Goal: Task Accomplishment & Management: Manage account settings

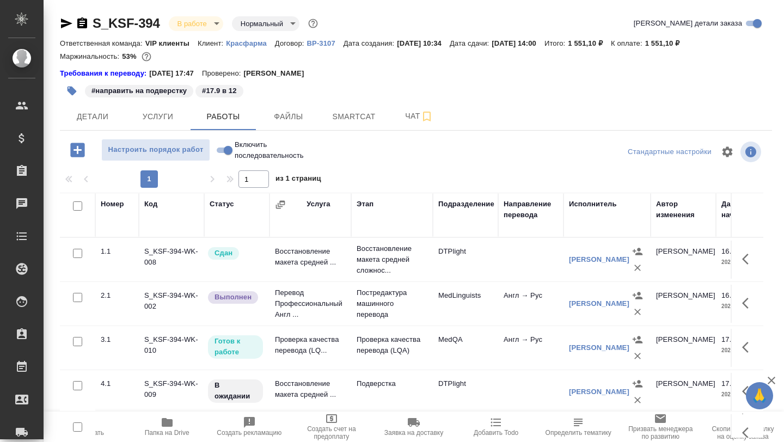
click at [166, 426] on icon "button" at bounding box center [167, 422] width 11 height 9
click at [360, 119] on span "Smartcat" at bounding box center [354, 117] width 52 height 14
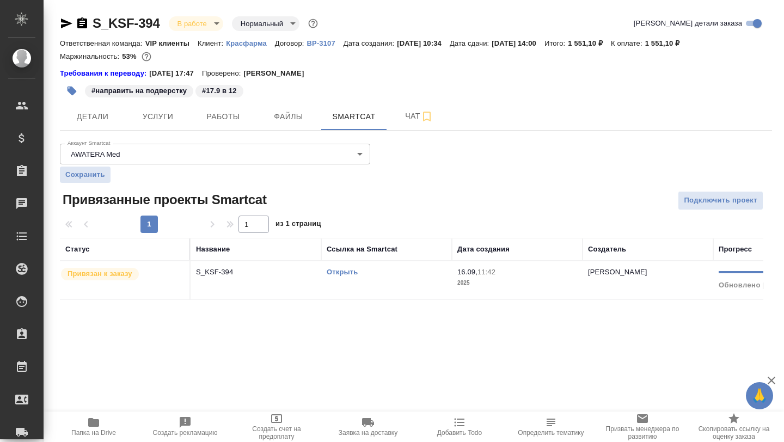
click at [335, 272] on link "Открыть" at bounding box center [342, 272] width 31 height 8
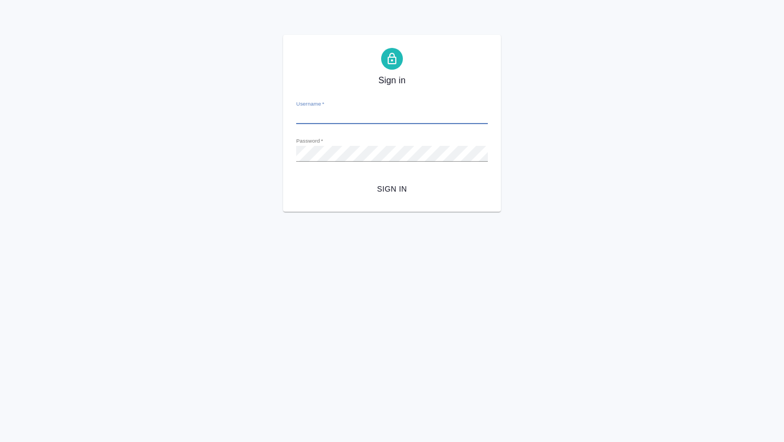
type input "a.borzova@awatera.com"
click at [395, 189] on span "Sign in" at bounding box center [392, 189] width 174 height 14
click at [372, 184] on span "Sign in" at bounding box center [392, 189] width 174 height 14
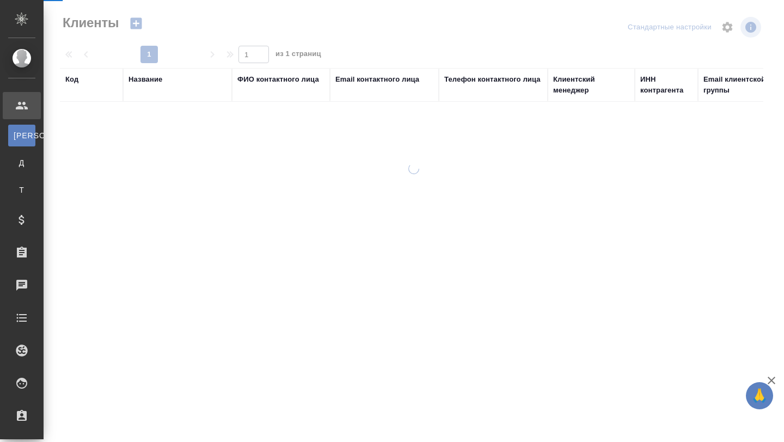
select select "RU"
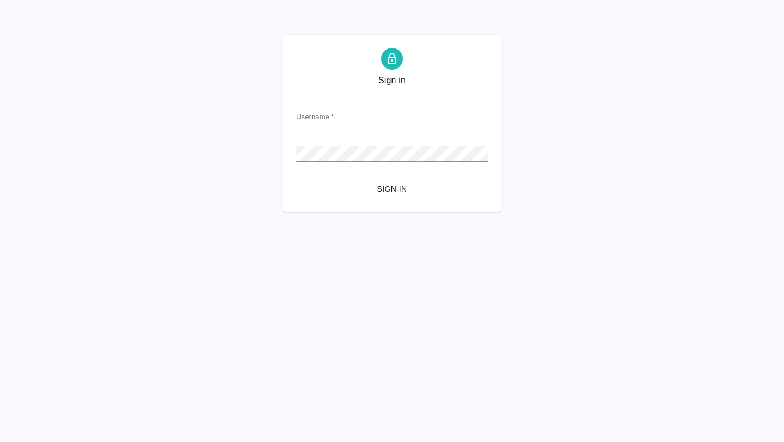
type input "[EMAIL_ADDRESS][DOMAIN_NAME]"
click at [279, 192] on div "Sign in Username   * [EMAIL_ADDRESS][DOMAIN_NAME] Password   * urlPath   * / Si…" at bounding box center [392, 123] width 784 height 177
click at [381, 178] on form "Username   * [EMAIL_ADDRESS][DOMAIN_NAME] Password   * urlPath   * / Sign in" at bounding box center [392, 144] width 192 height 107
click at [381, 191] on span "Sign in" at bounding box center [392, 189] width 174 height 14
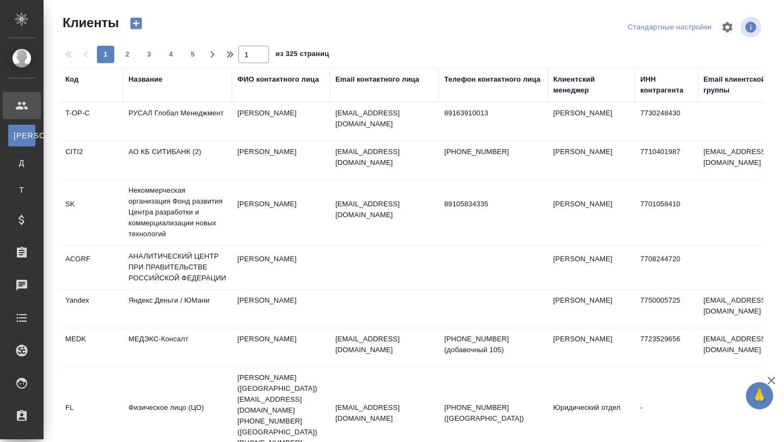
select select "RU"
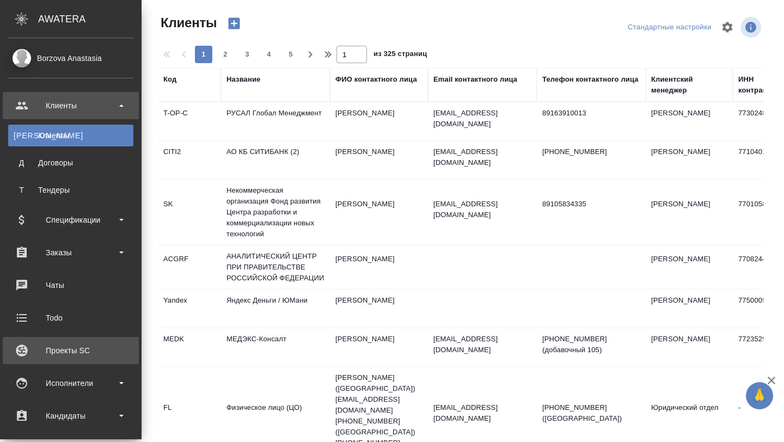
click at [52, 359] on link "Проекты SC" at bounding box center [71, 350] width 136 height 27
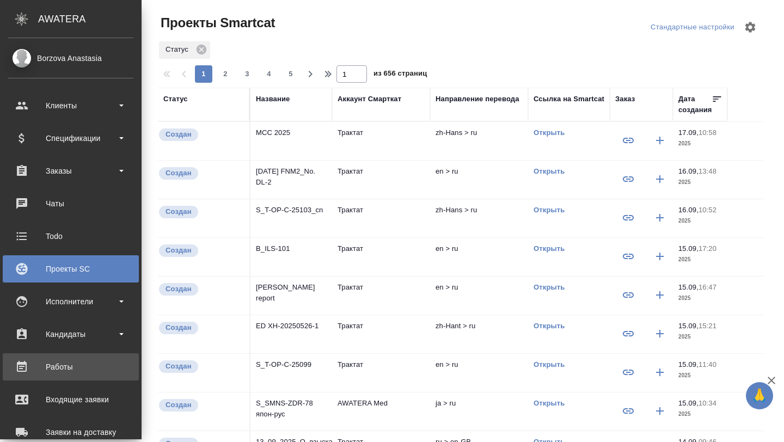
click at [51, 366] on div "Работы" at bounding box center [70, 367] width 125 height 16
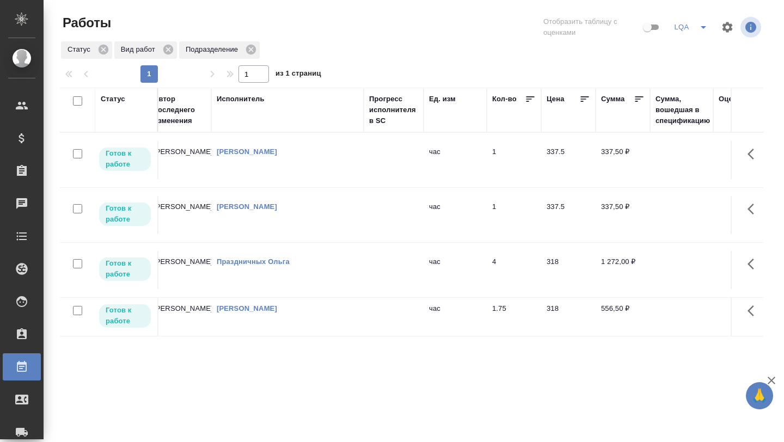
scroll to position [0, 562]
click at [500, 176] on td "1" at bounding box center [513, 160] width 54 height 38
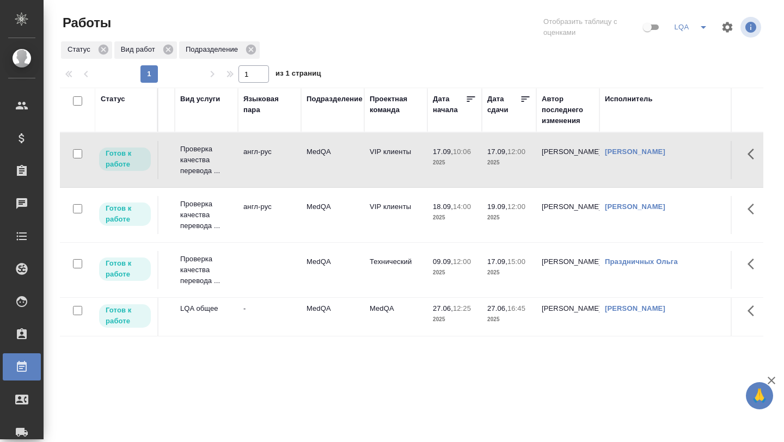
scroll to position [0, 174]
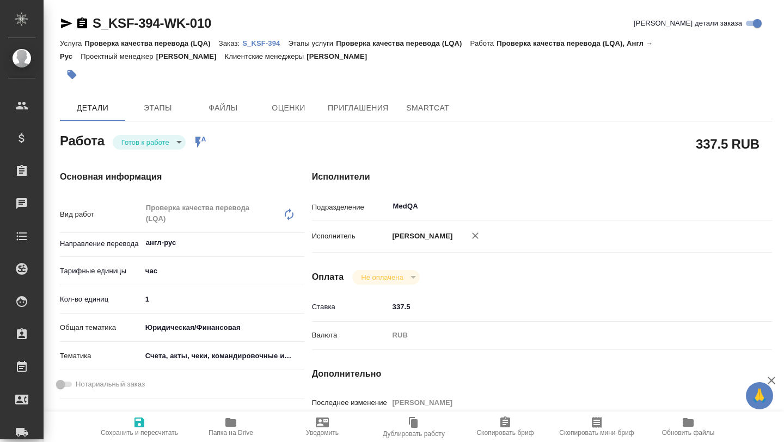
type textarea "x"
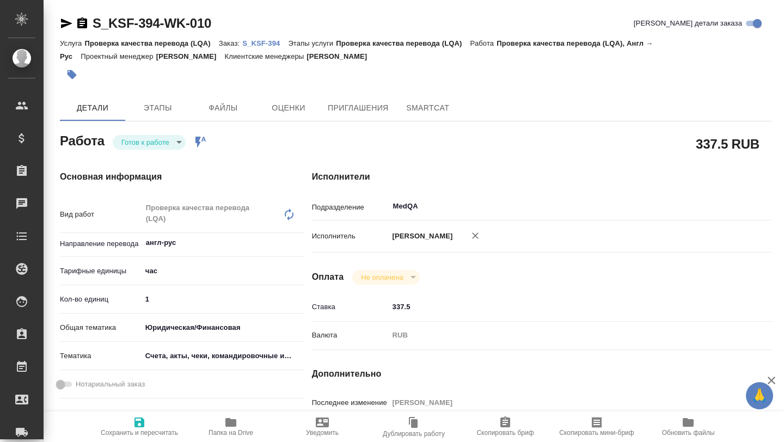
type textarea "x"
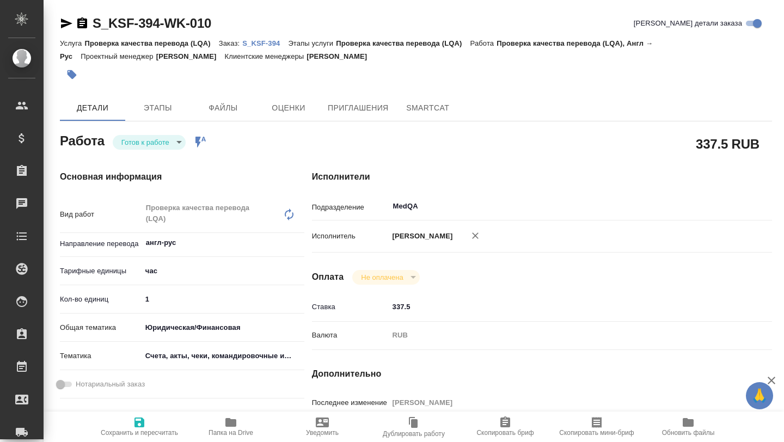
type textarea "x"
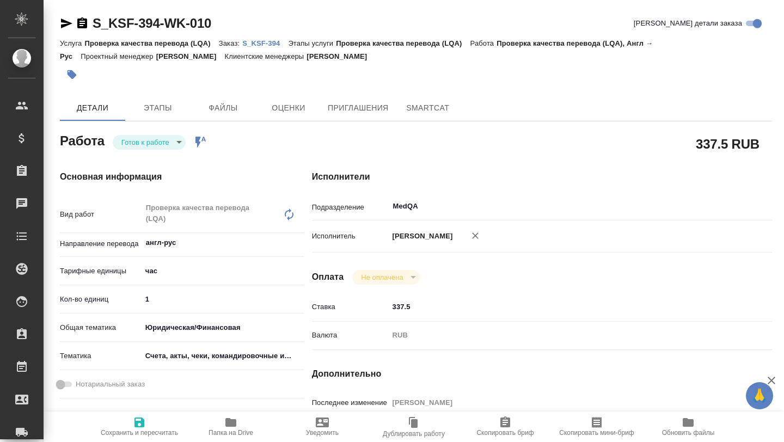
type textarea "x"
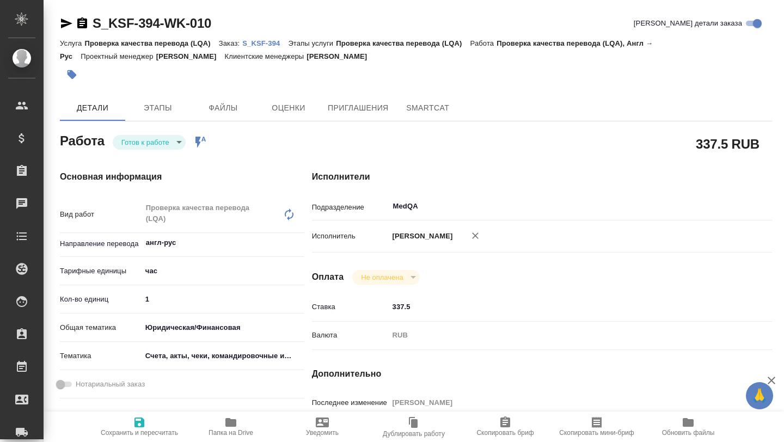
type textarea "x"
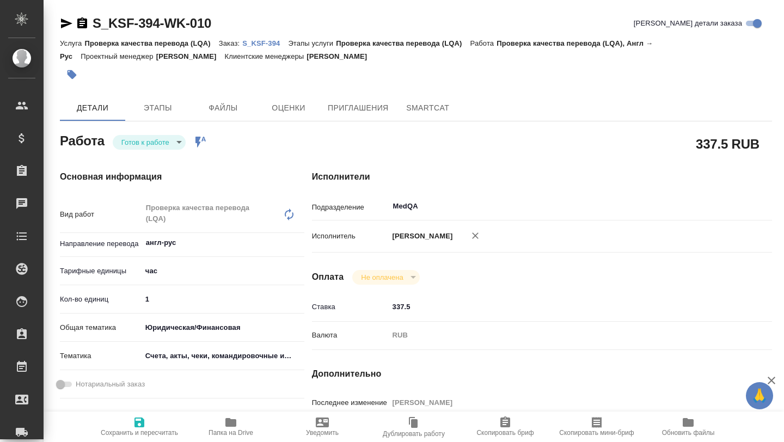
type input "0"
click at [300, 302] on input "0" at bounding box center [223, 299] width 163 height 16
type textarea "x"
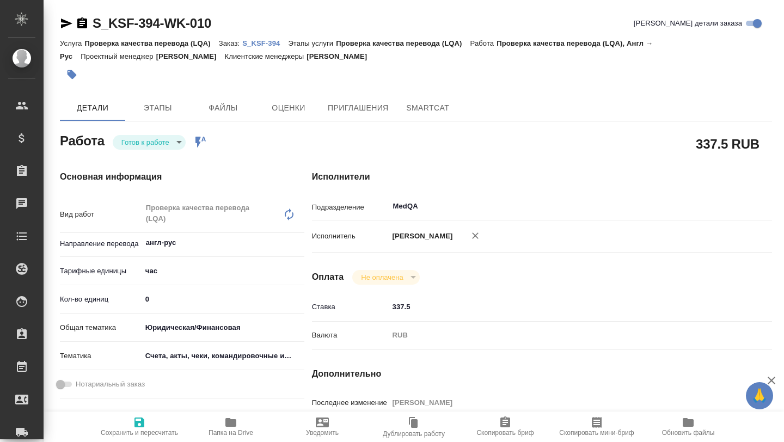
type textarea "x"
type input "1"
click at [302, 297] on input "1" at bounding box center [223, 299] width 162 height 16
type textarea "x"
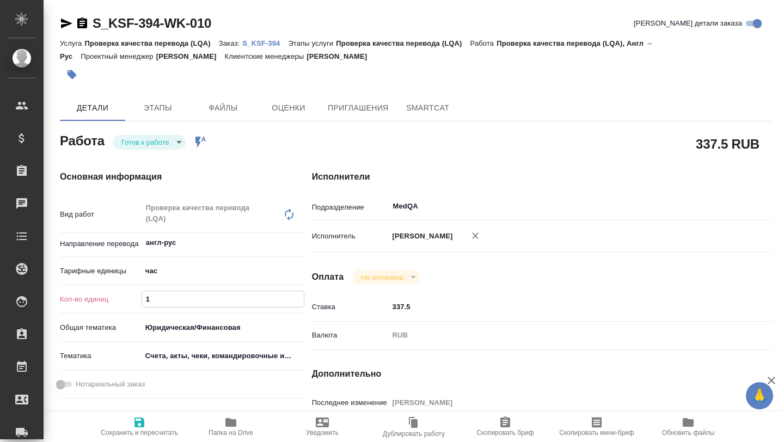
type textarea "x"
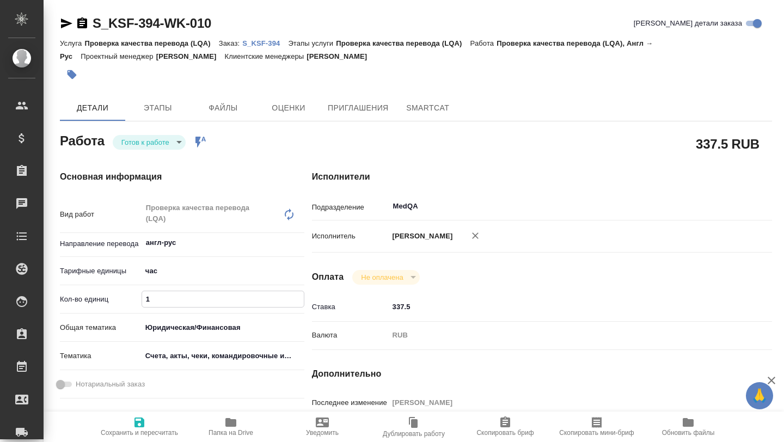
type textarea "x"
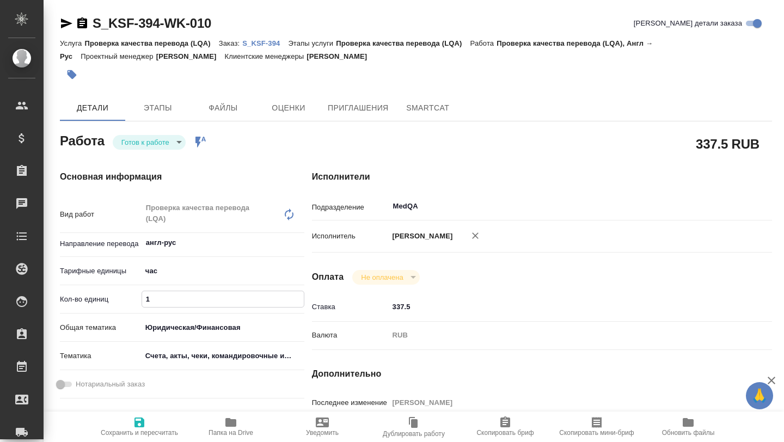
type textarea "x"
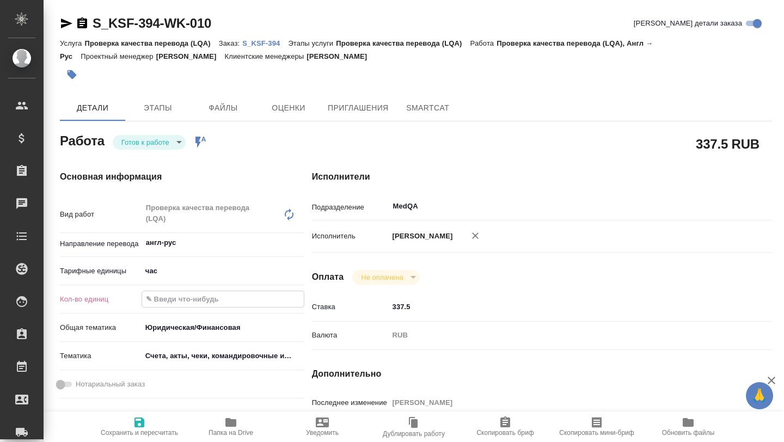
type input "0"
type textarea "x"
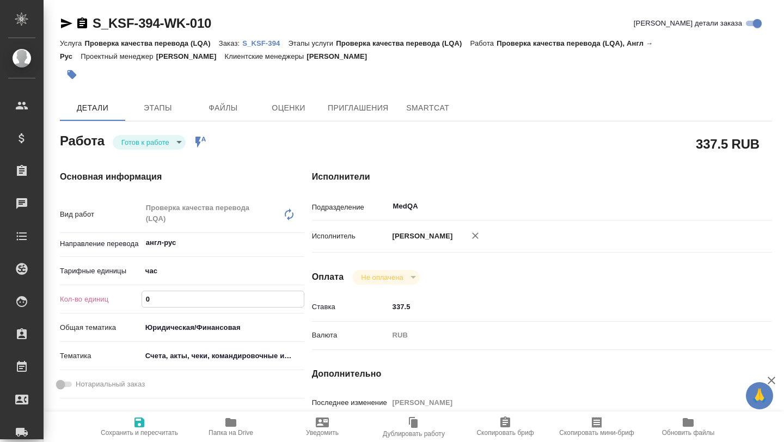
type textarea "x"
type input "02"
type textarea "x"
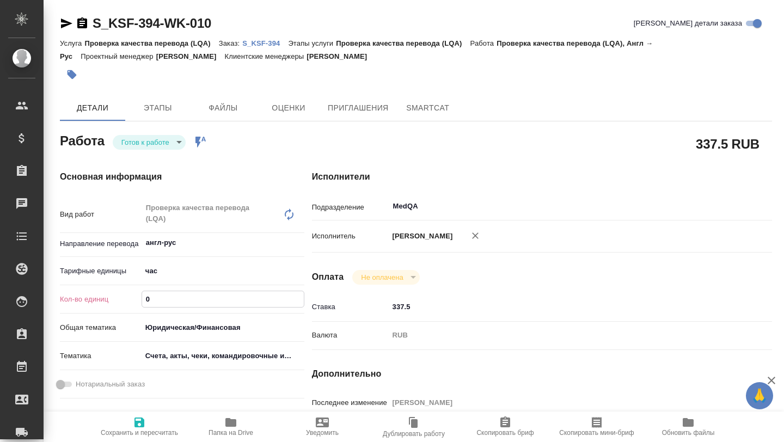
type textarea "x"
type input "0"
type textarea "x"
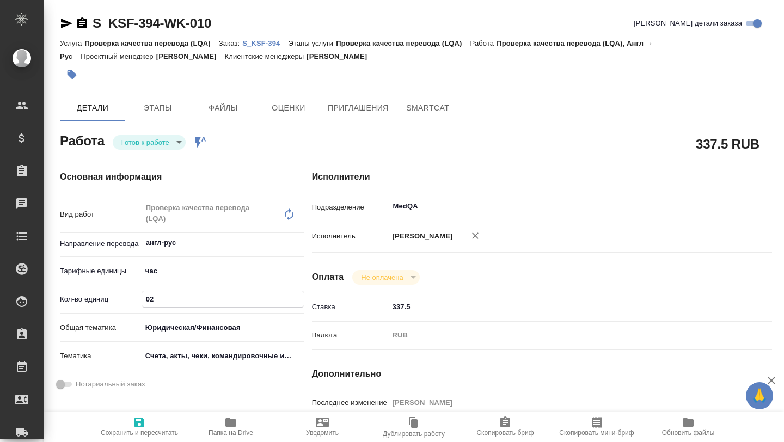
type textarea "x"
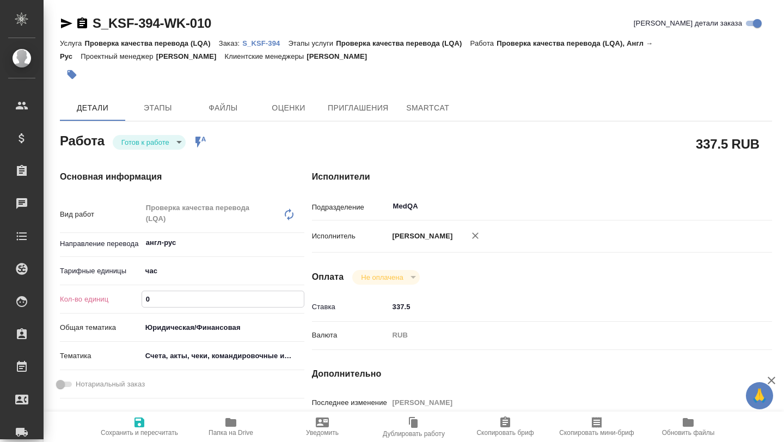
type textarea "x"
type input "0"
type textarea "x"
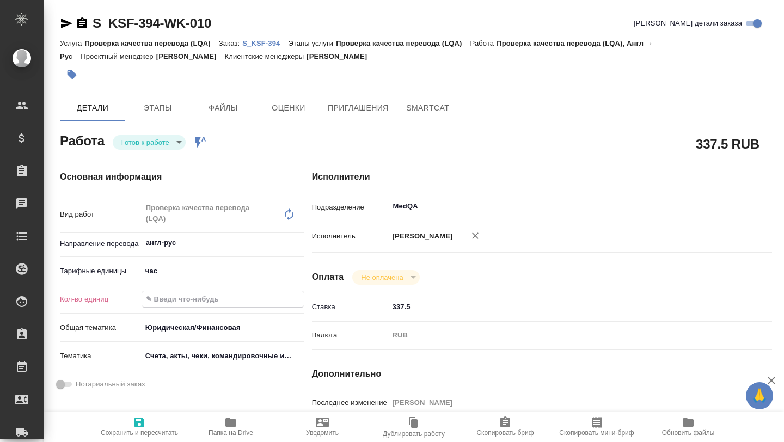
type textarea "x"
type input "0.2"
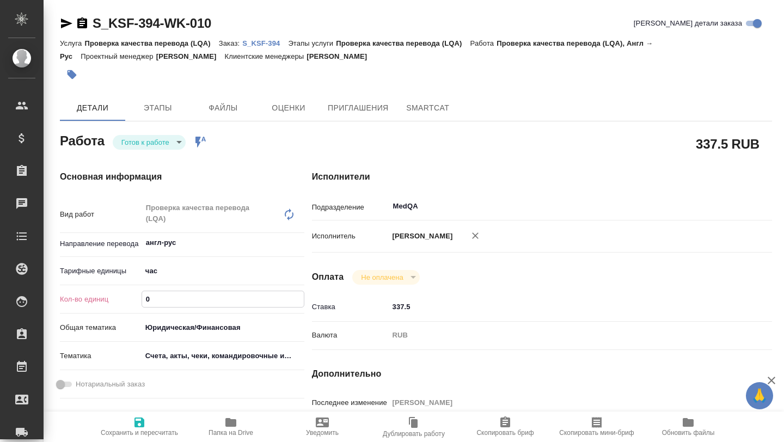
type textarea "x"
type input "0.2"
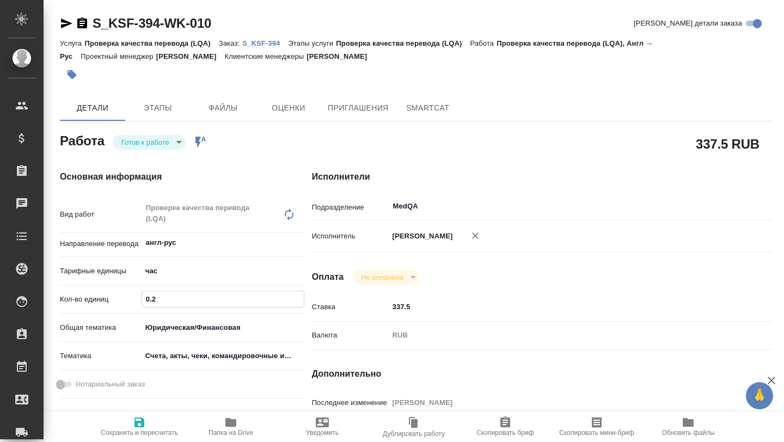
click at [139, 429] on span "Сохранить и пересчитать" at bounding box center [139, 433] width 77 height 8
type textarea "x"
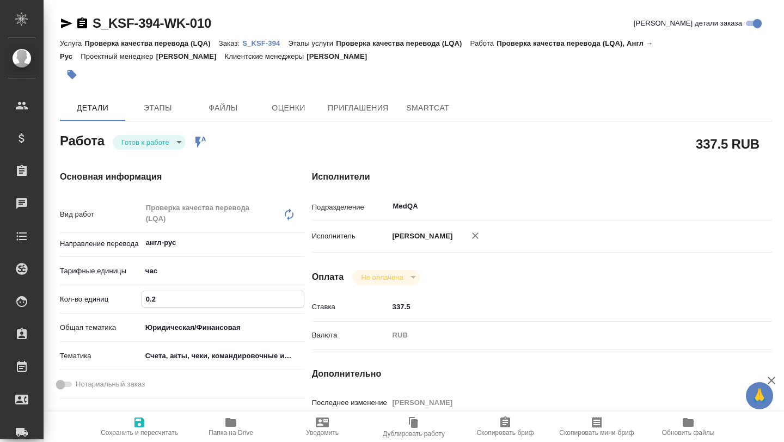
type textarea "x"
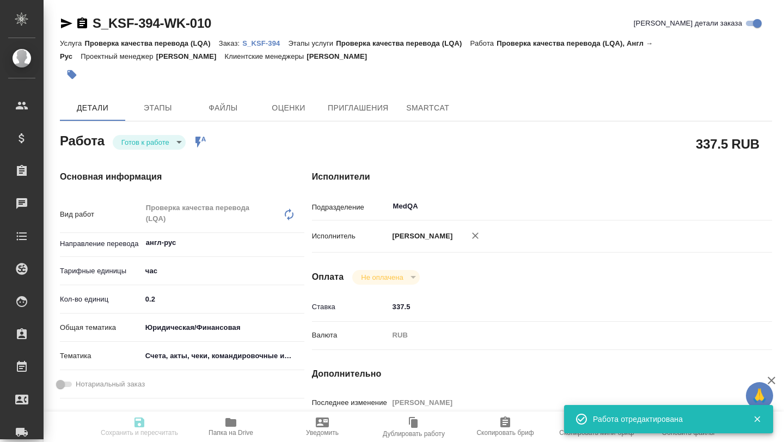
type input "readyForWork"
type textarea "Проверка качества перевода (LQA)"
type textarea "x"
type input "англ-рус"
type input "5a8b1489cc6b4906c91bfd93"
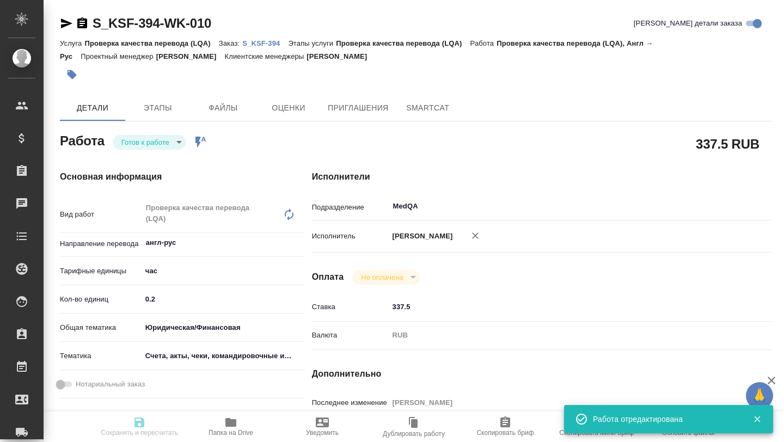
type input "0.2"
type input "yr-fn"
type input "5f647205b73bc97568ca66c0"
type input "17.09.2025 10:06"
type input "17.09.2025 12:00"
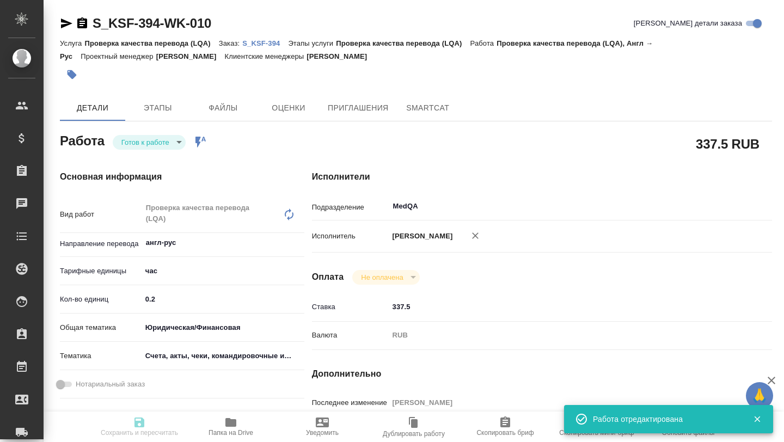
type input "17.09.2025 14:00"
type input "MedQA"
type input "notPayed"
type input "337.5"
type input "RUB"
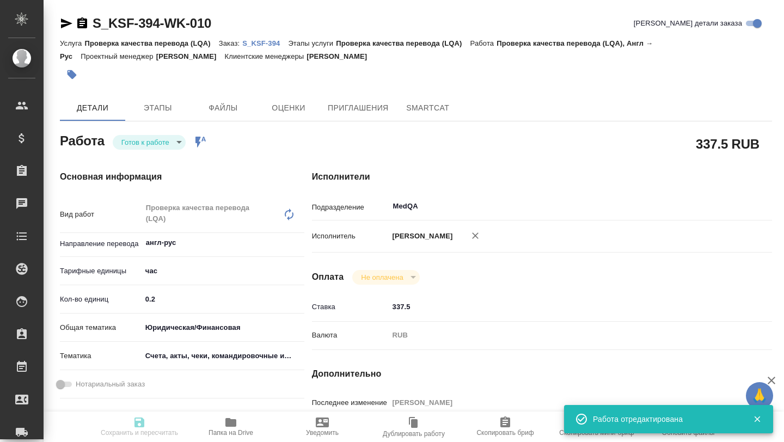
type input "Борзова Анастасия"
type textarea "проверка перевода: https://drive.awatera.com/apps/files/files?dir=/Shares/Красф…"
type textarea "x"
type textarea "/Clients/Красфарма/Orders/S_KSF-394/LQA/S_KSF-394-WK-010"
type textarea "x"
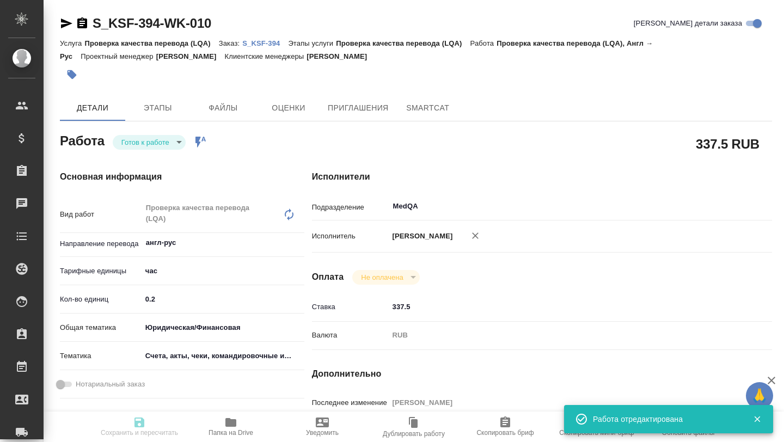
type input "S_KSF-394"
type input "Проверка качества перевода (LQA)"
type input "[PERSON_NAME]"
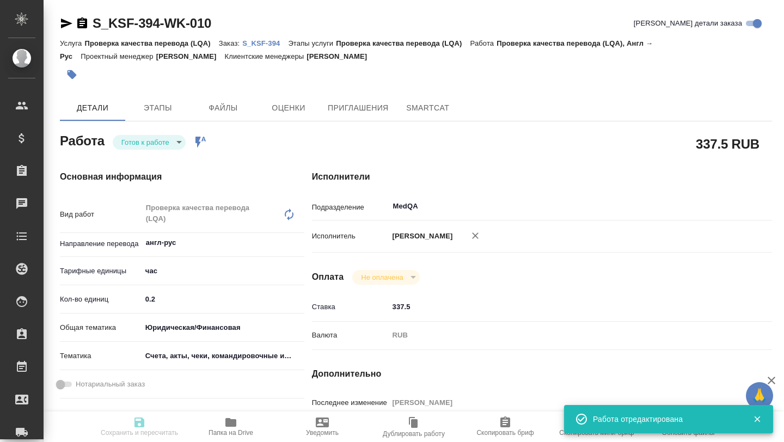
type input "/Clients/Красфарма/Orders/S_KSF-394"
type textarea "x"
type textarea "Во вложении файл для перевода на русский язык. Срок выполнения перевода 17 сент…"
type textarea "x"
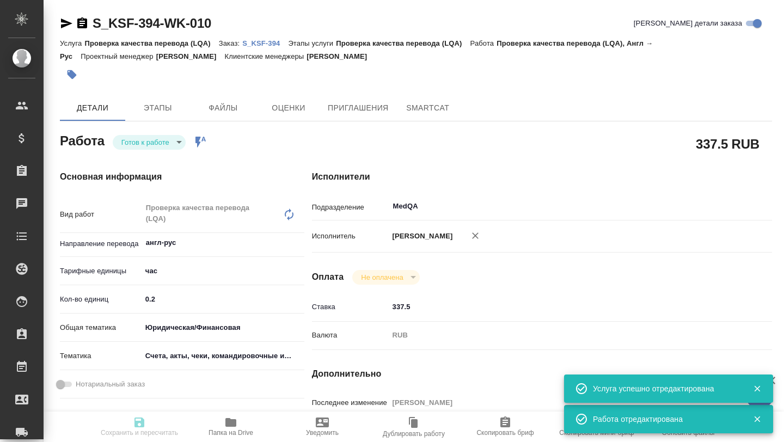
type textarea "x"
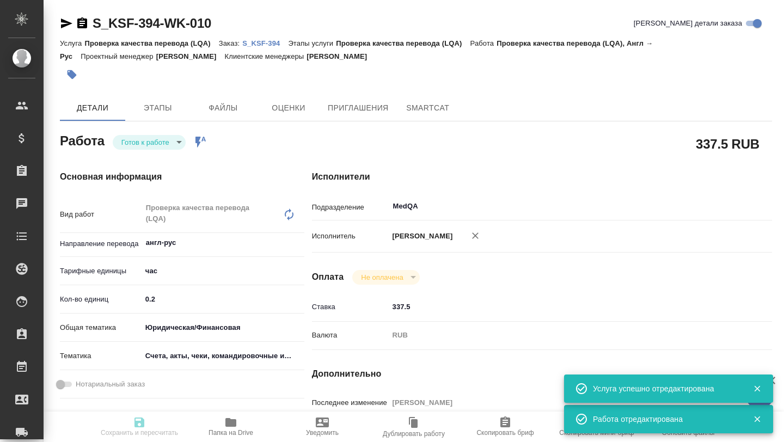
type textarea "x"
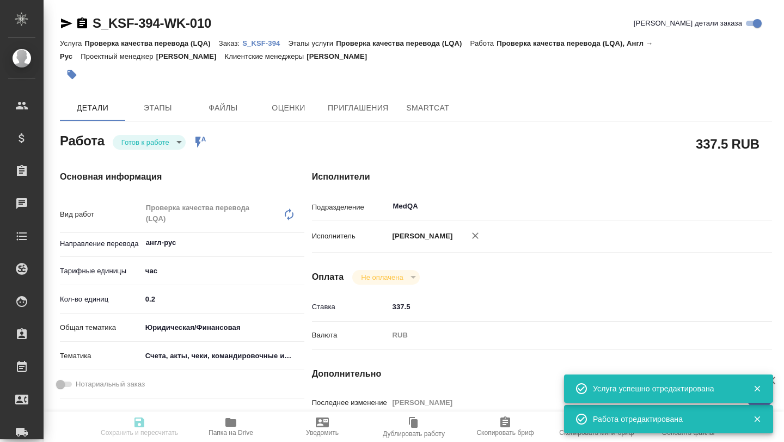
type textarea "x"
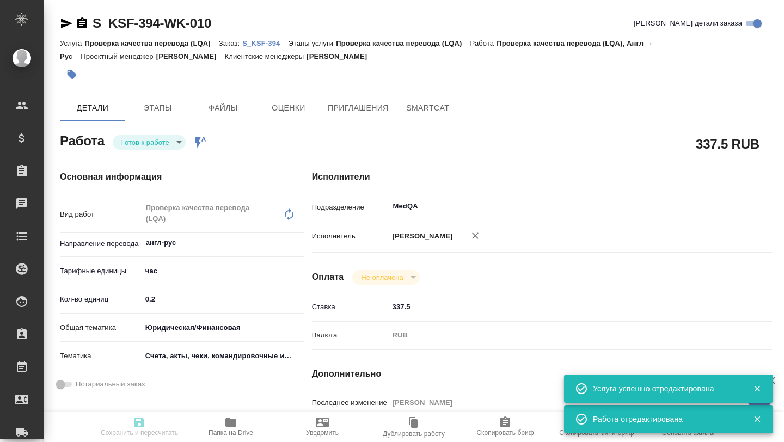
type textarea "x"
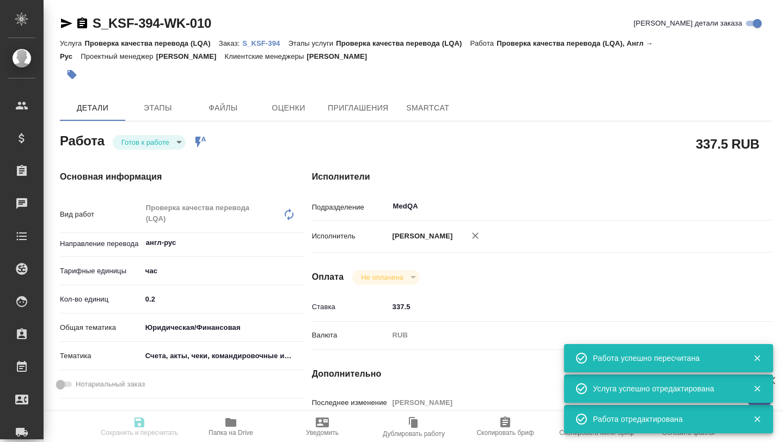
type input "readyForWork"
type textarea "Проверка качества перевода (LQA)"
type textarea "x"
type input "англ-рус"
type input "5a8b1489cc6b4906c91bfd93"
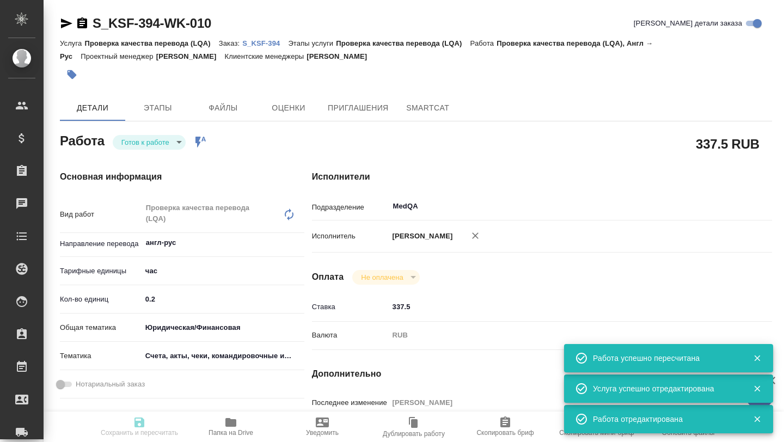
type input "0.2"
type input "yr-fn"
type input "5f647205b73bc97568ca66c0"
type input "17.09.2025 10:06"
type input "17.09.2025 12:00"
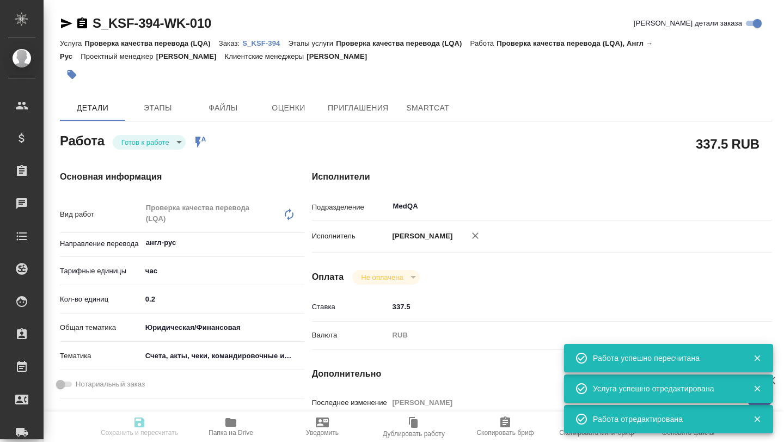
type input "17.09.2025 14:00"
type input "MedQA"
type input "notPayed"
type input "337.5"
type input "RUB"
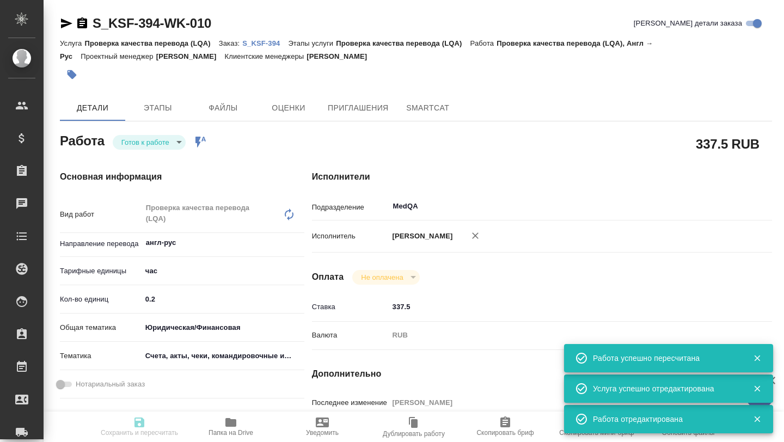
type input "Борзова Анастасия"
type textarea "проверка перевода: https://drive.awatera.com/apps/files/files?dir=/Shares/Красф…"
type textarea "x"
type textarea "/Clients/Красфарма/Orders/S_KSF-394/LQA/S_KSF-394-WK-010"
type textarea "x"
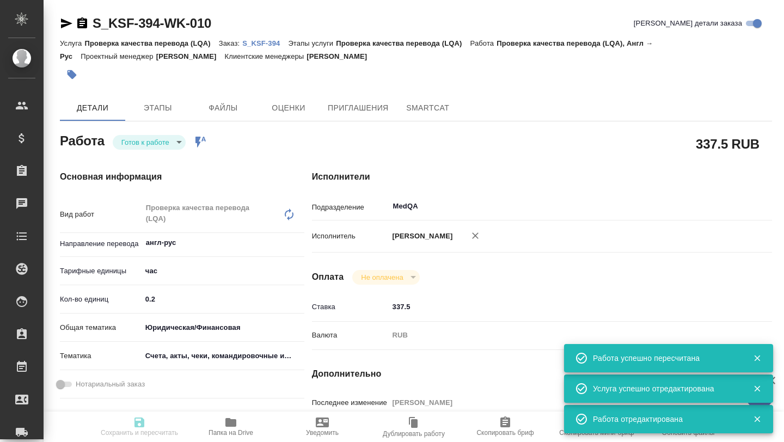
type input "S_KSF-394"
type input "Проверка качества перевода (LQA)"
type input "[PERSON_NAME]"
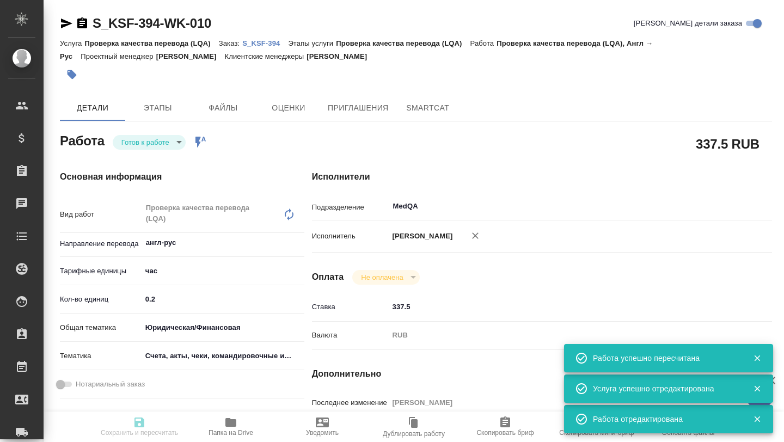
type input "/Clients/Красфарма/Orders/S_KSF-394"
type textarea "x"
type textarea "Во вложении файл для перевода на русский язык. Срок выполнения перевода 17 сент…"
type textarea "x"
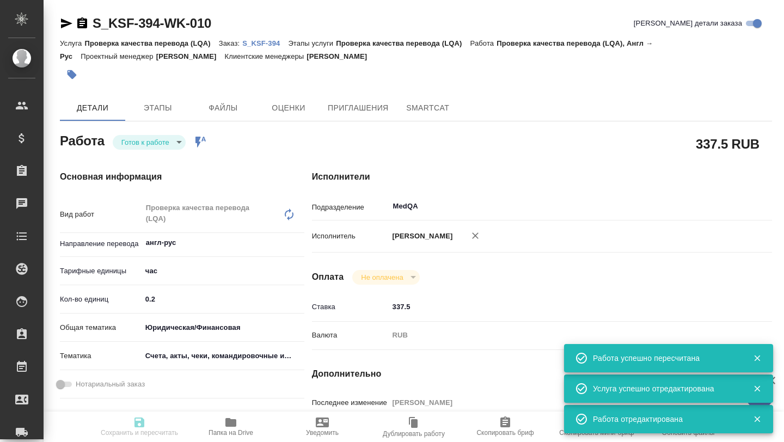
type textarea "x"
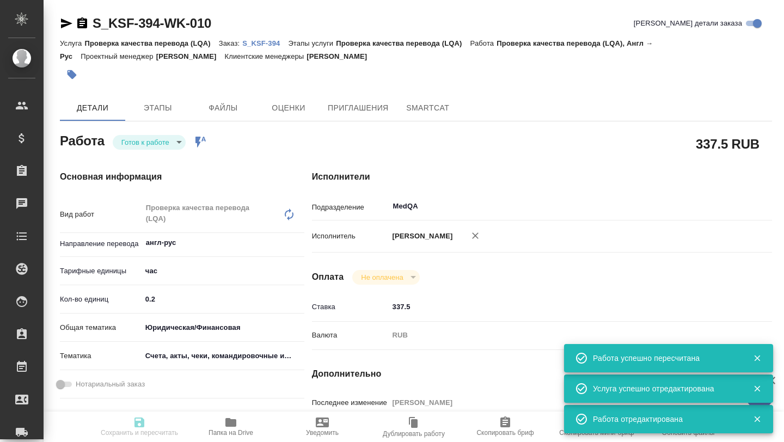
type textarea "x"
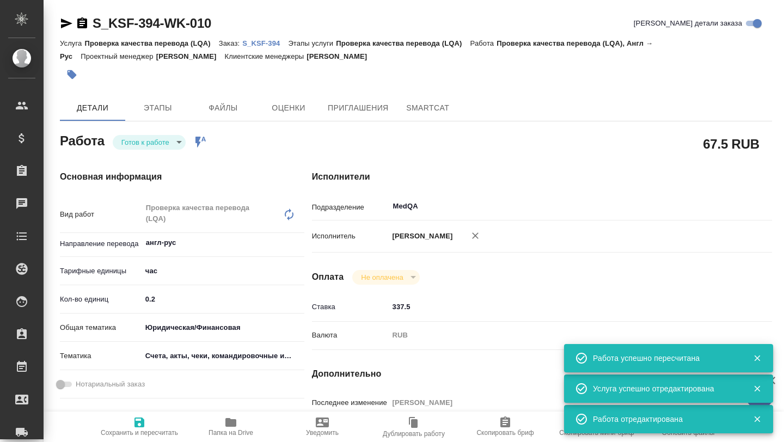
type textarea "x"
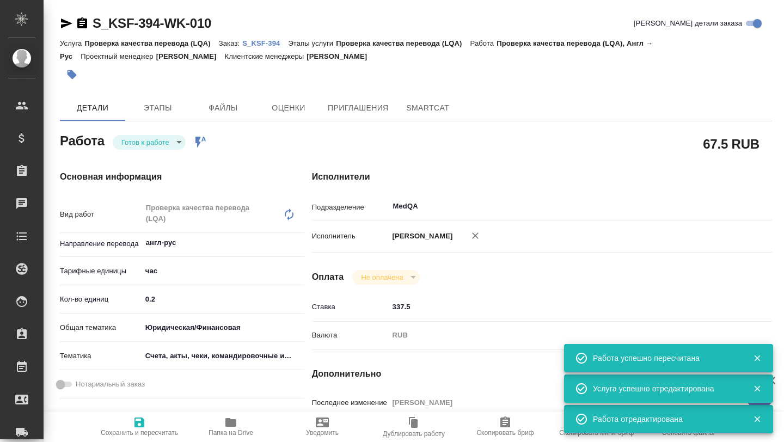
type textarea "x"
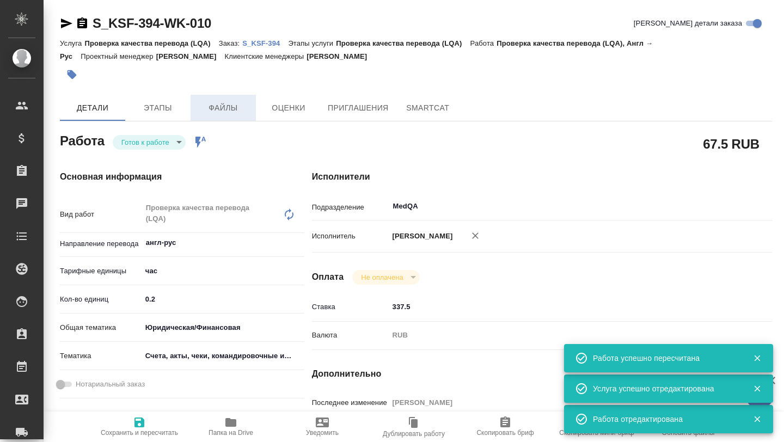
type textarea "x"
click at [257, 44] on p "S_KSF-394" at bounding box center [265, 43] width 46 height 8
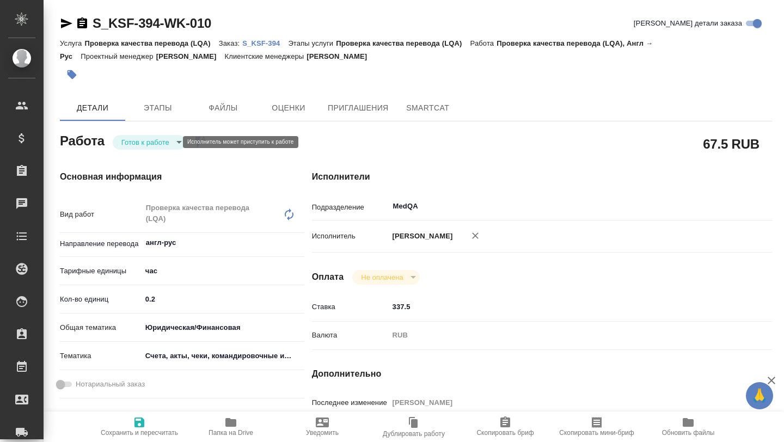
click at [162, 140] on body "🙏 .cls-1 fill:#fff; AWATERA Borzova Anastasia Клиенты Спецификации Заказы 0 Чат…" at bounding box center [392, 221] width 784 height 442
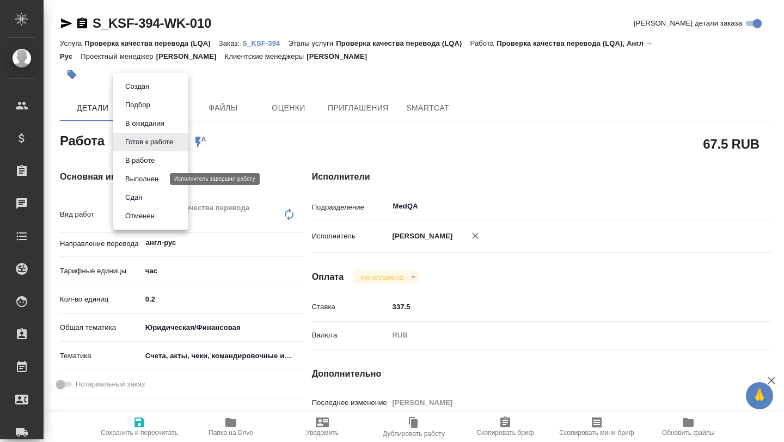
click at [149, 179] on button "Выполнен" at bounding box center [142, 179] width 40 height 12
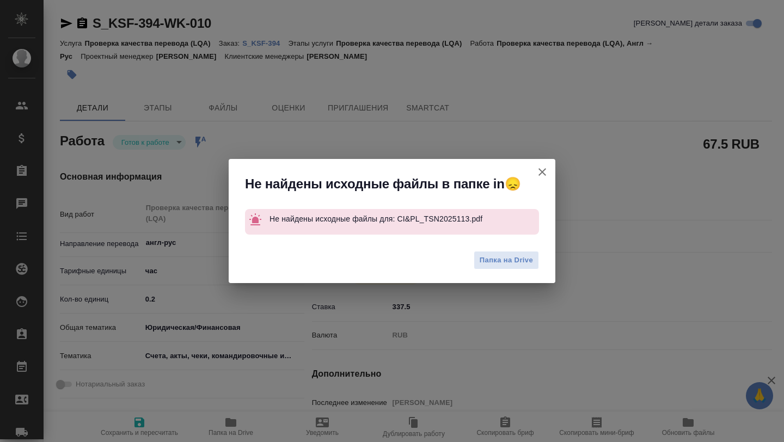
type textarea "x"
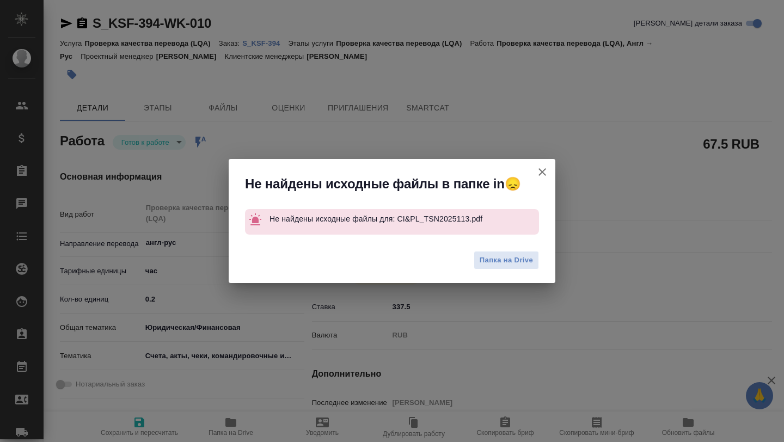
type textarea "x"
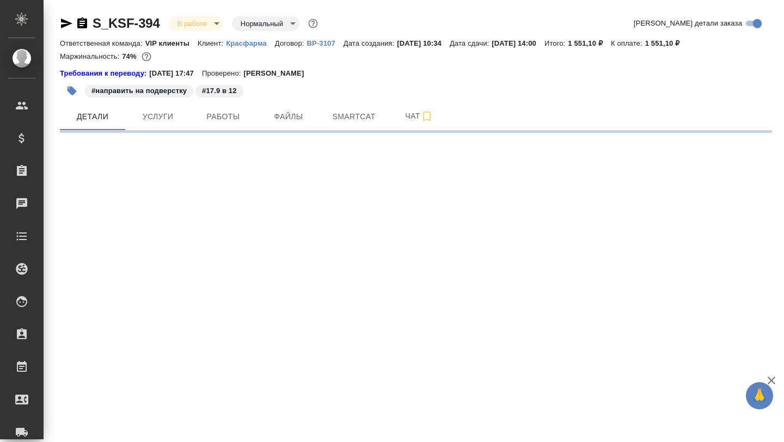
select select "RU"
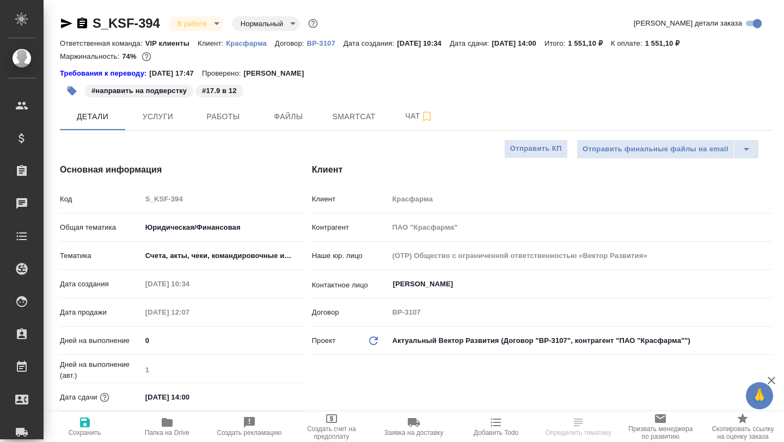
type textarea "x"
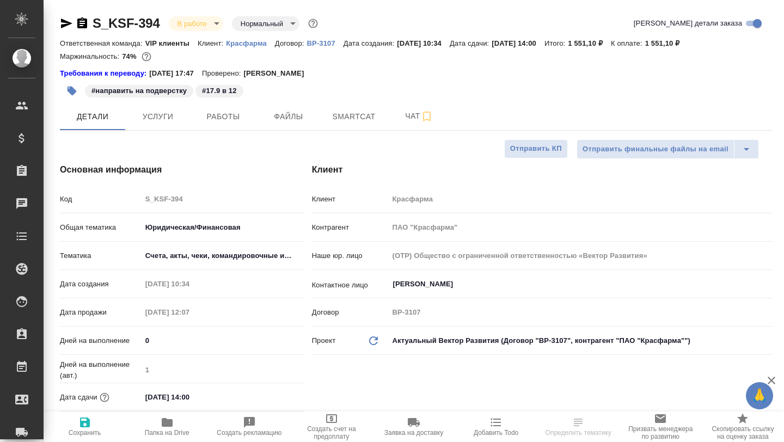
type textarea "x"
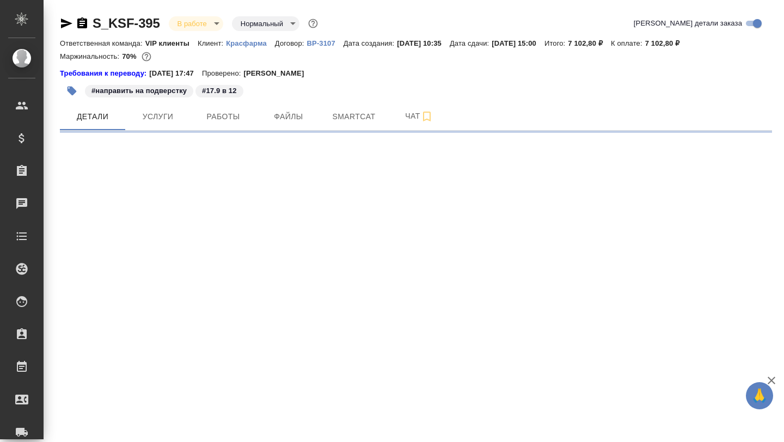
select select "RU"
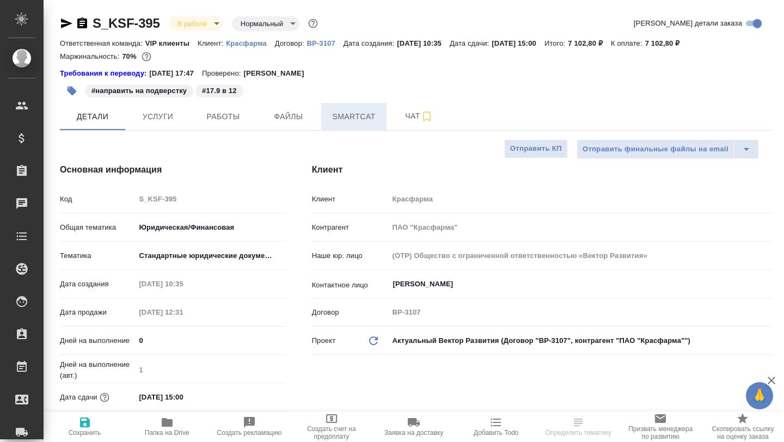
type textarea "x"
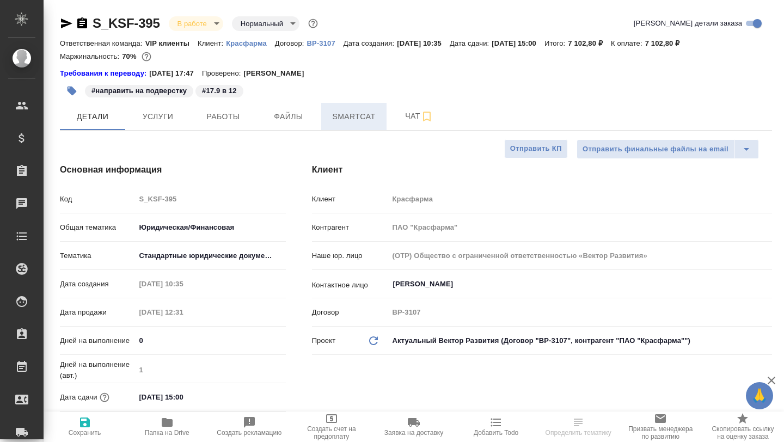
type textarea "x"
click at [349, 116] on span "Smartcat" at bounding box center [354, 117] width 52 height 14
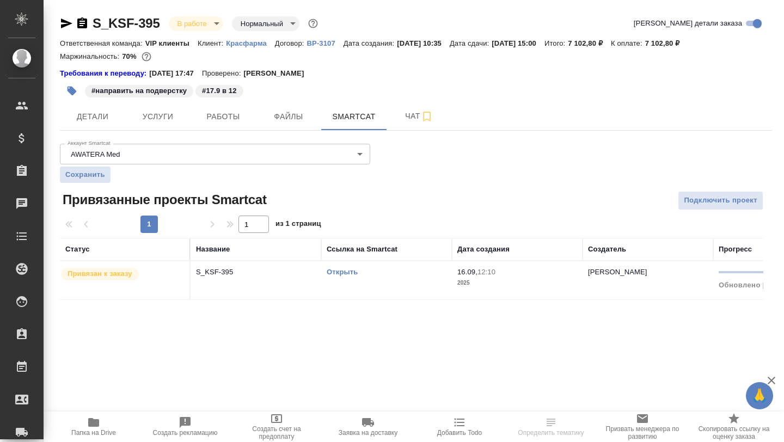
click at [331, 268] on link "Открыть" at bounding box center [342, 272] width 31 height 8
